Goal: Task Accomplishment & Management: Manage account settings

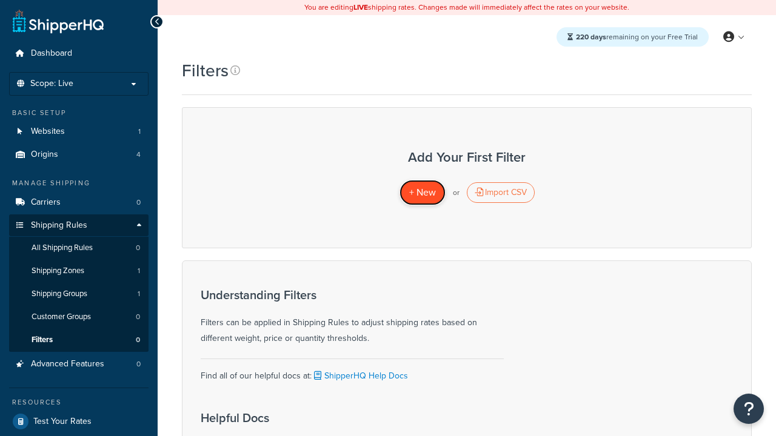
click at [422, 193] on span "+ New" at bounding box center [422, 192] width 27 height 14
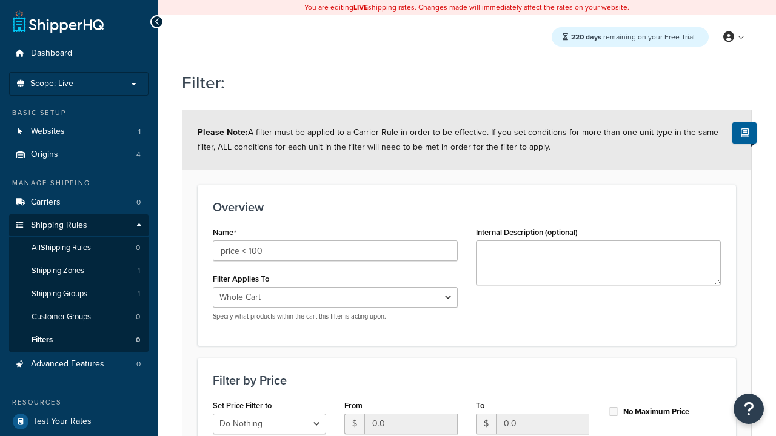
select select "range"
type input "price < 100"
type input "100"
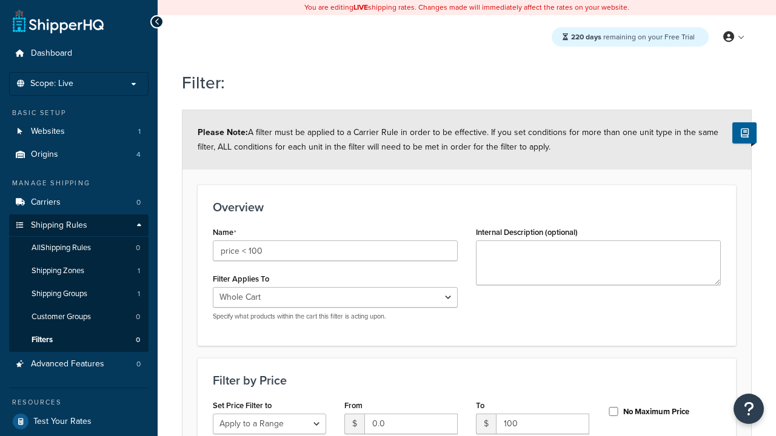
scroll to position [359, 0]
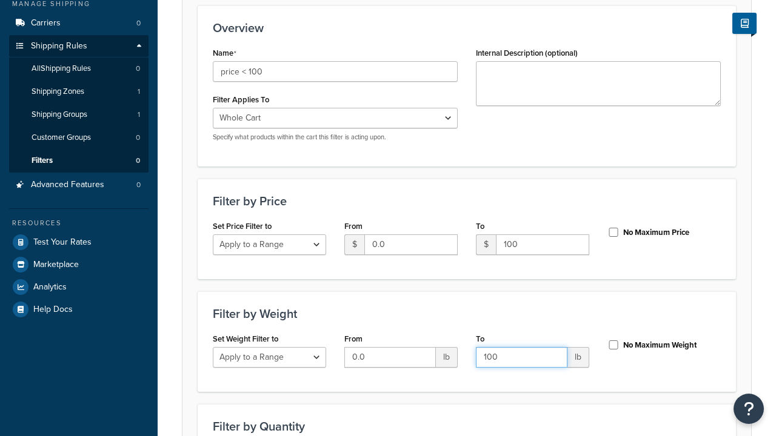
type input "100"
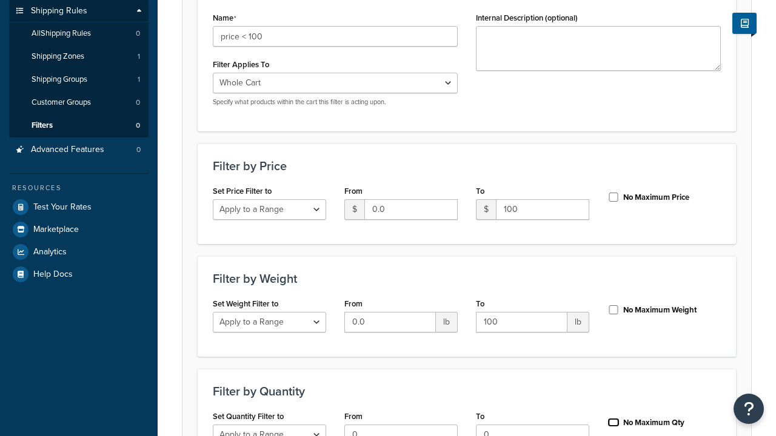
click at [613, 418] on input "No Maximum Qty" at bounding box center [613, 422] width 12 height 9
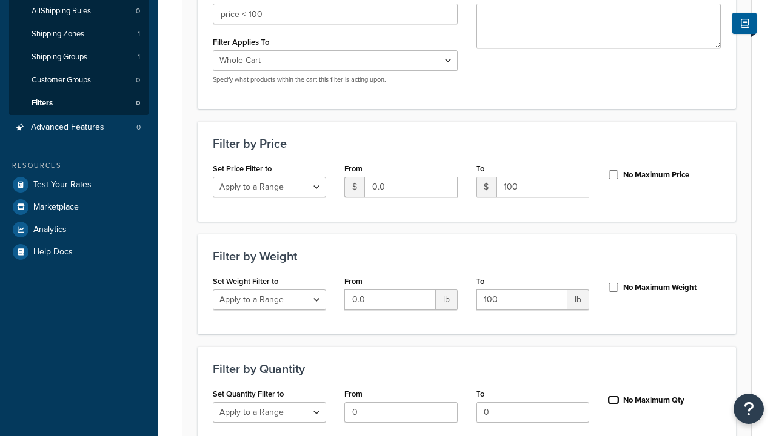
checkbox input "true"
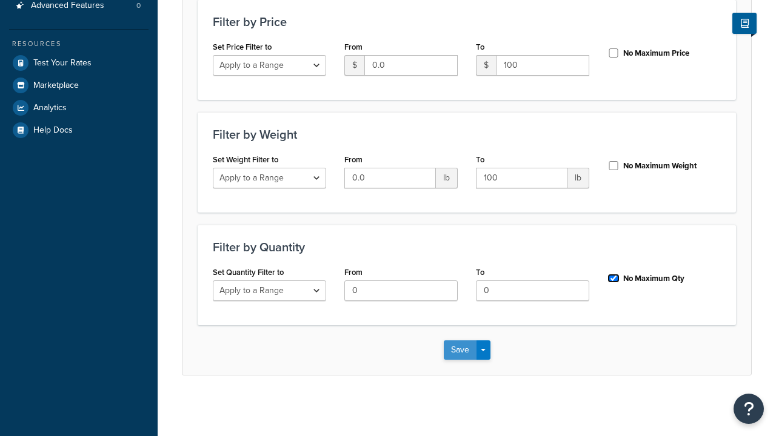
scroll to position [0, 0]
click at [459, 350] on button "Save" at bounding box center [460, 350] width 33 height 19
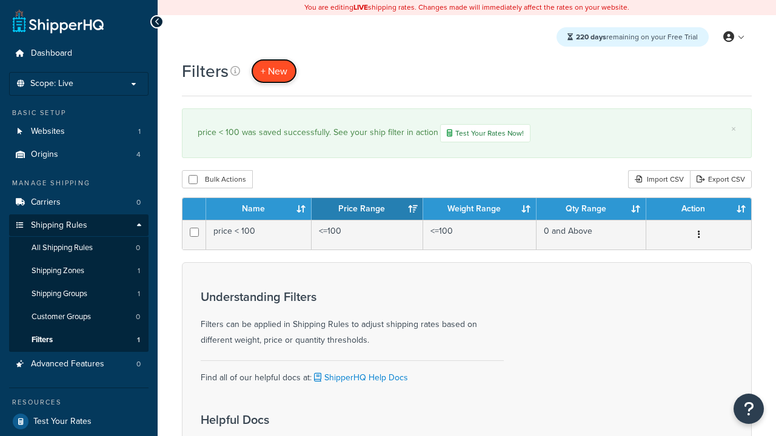
click at [274, 71] on span "+ New" at bounding box center [274, 71] width 27 height 14
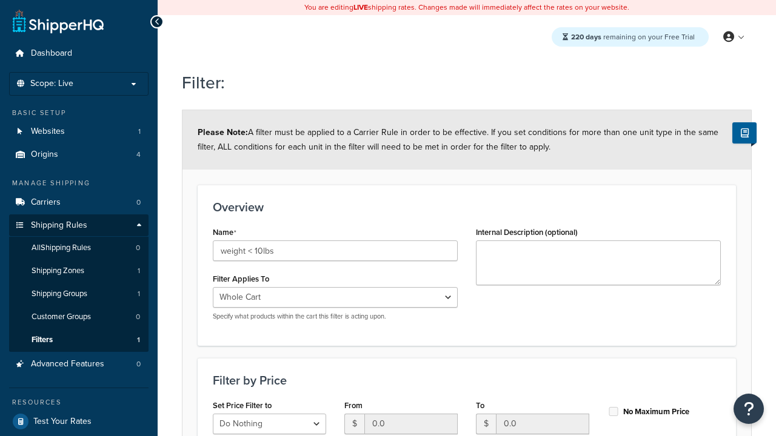
select select "range"
type input "weight < 10lbs"
type input "10"
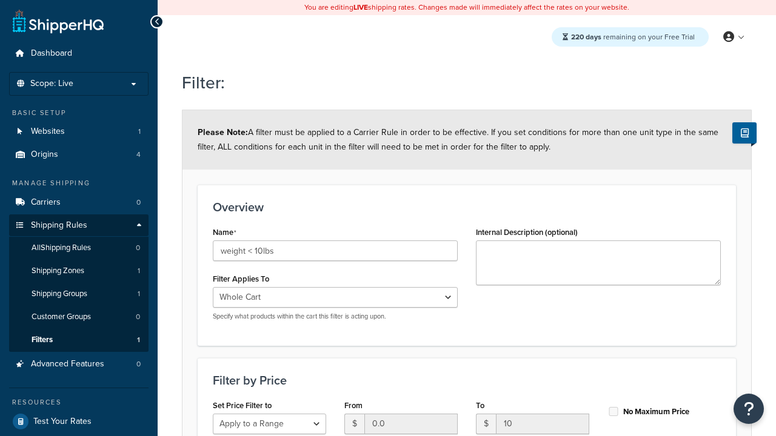
type input "10"
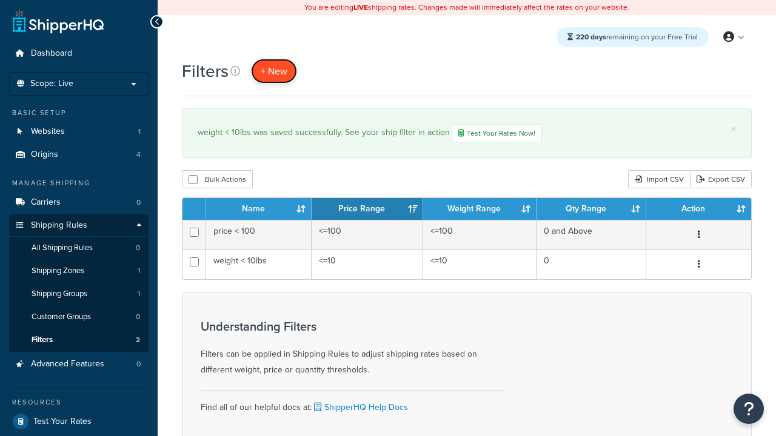
click at [274, 71] on span "+ New" at bounding box center [274, 71] width 27 height 14
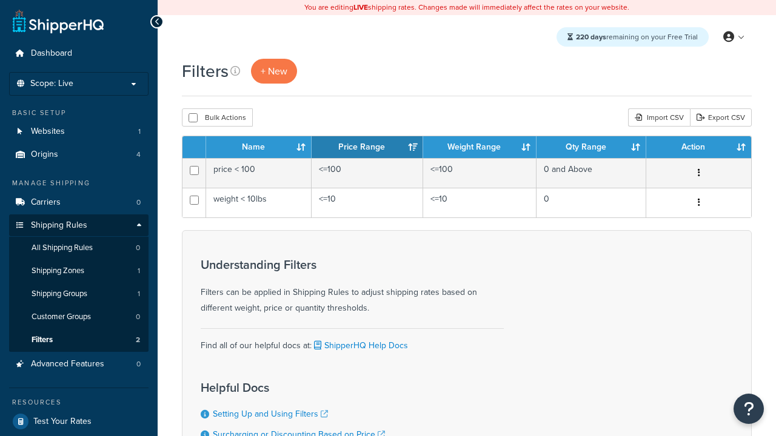
click at [259, 148] on th "Name" at bounding box center [258, 147] width 105 height 22
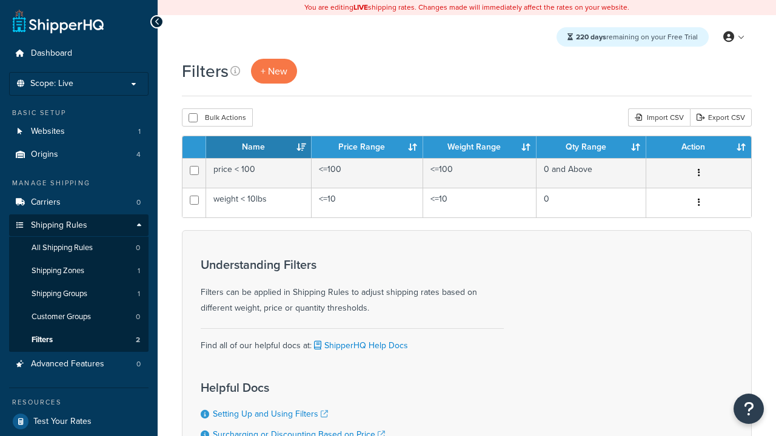
click at [259, 148] on th "Name" at bounding box center [258, 147] width 105 height 22
click at [367, 148] on th "Price Range" at bounding box center [366, 147] width 111 height 22
click at [479, 148] on th "Weight Range" at bounding box center [479, 147] width 113 height 22
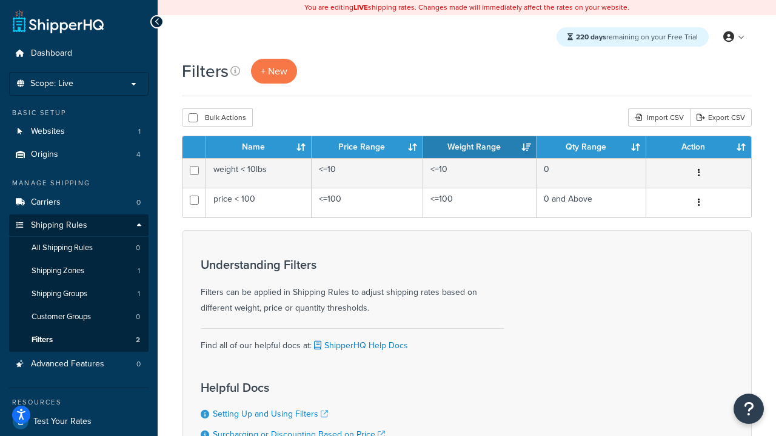
click at [479, 148] on th "Weight Range" at bounding box center [479, 147] width 113 height 22
click at [591, 148] on th "Qty Range" at bounding box center [591, 147] width 110 height 22
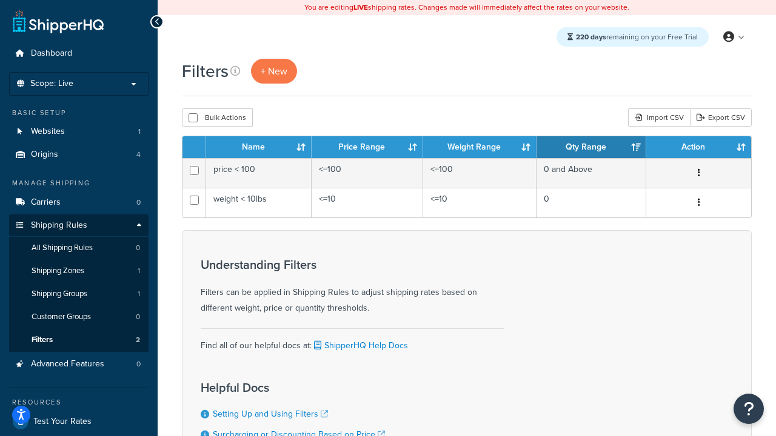
click at [698, 148] on th "Action" at bounding box center [698, 147] width 105 height 22
click at [235, 71] on icon at bounding box center [235, 71] width 10 height 10
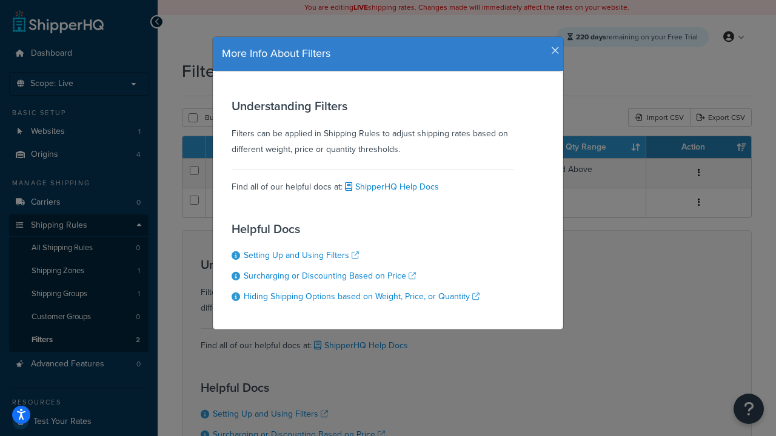
click at [552, 46] on icon "button" at bounding box center [555, 50] width 8 height 11
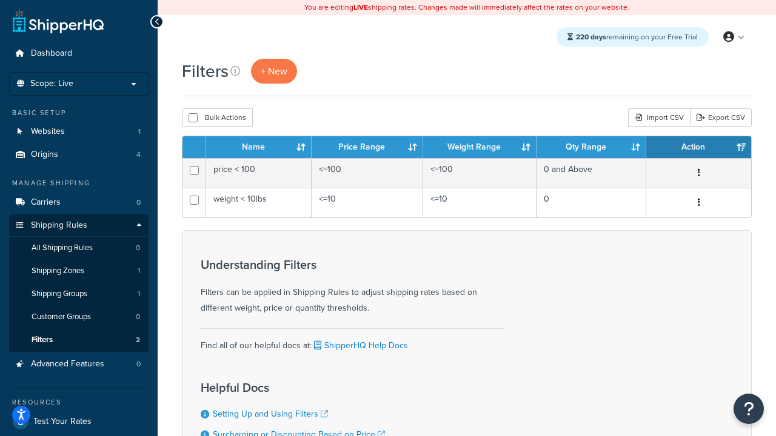
scroll to position [109, 0]
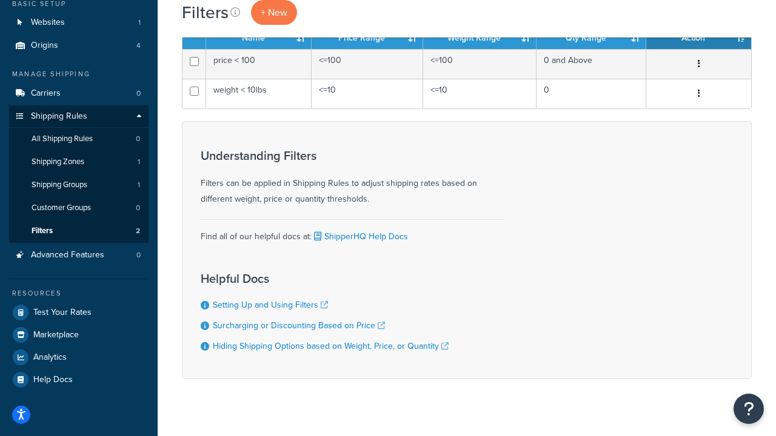
click at [217, 18] on button "Bulk Actions" at bounding box center [217, 8] width 71 height 18
checkbox input "true"
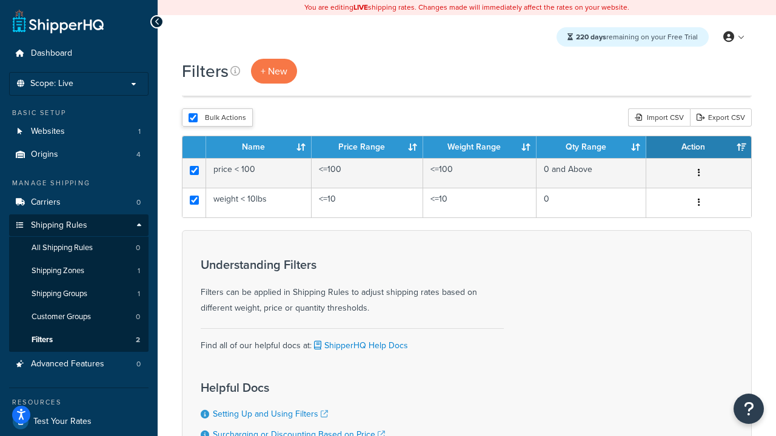
click at [0, 0] on button "Delete" at bounding box center [0, 0] width 0 height 0
